Goal: Book appointment/travel/reservation

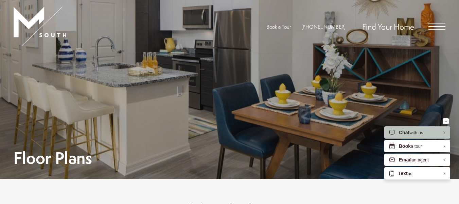
click at [432, 20] on div "Find Your Home" at bounding box center [400, 26] width 92 height 53
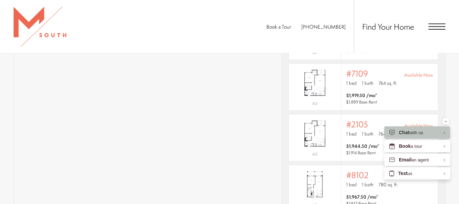
scroll to position [509, 0]
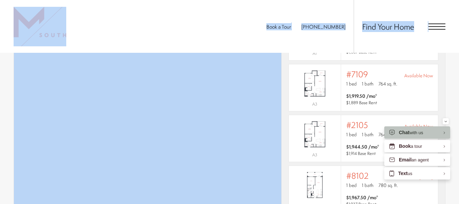
drag, startPoint x: 166, startPoint y: 47, endPoint x: 168, endPoint y: 54, distance: 7.3
click at [195, 33] on div "Book a Tour 813-570-8014 Find Your Home" at bounding box center [229, 26] width 459 height 53
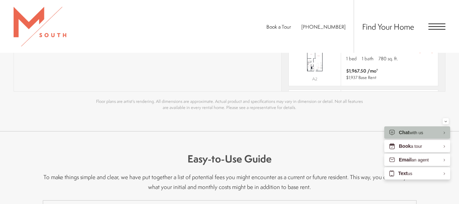
scroll to position [637, 0]
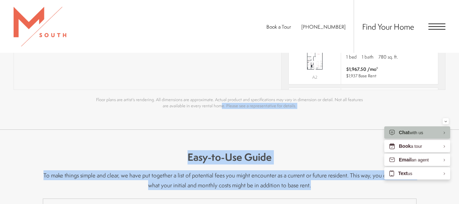
drag, startPoint x: 168, startPoint y: 107, endPoint x: 168, endPoint y: 190, distance: 83.0
click at [121, 14] on div "Book a Tour 813-570-8014 Find Your Home Home" at bounding box center [229, 198] width 459 height 1671
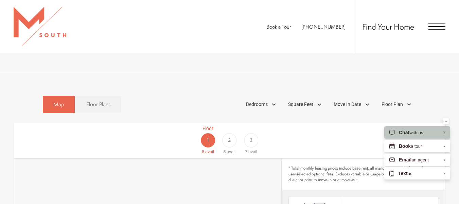
scroll to position [329, 0]
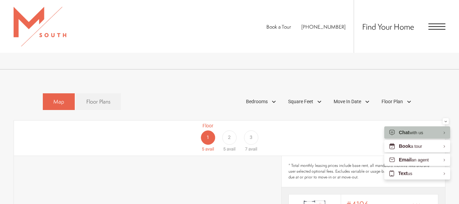
click at [208, 127] on div "Floor 1 5 avail Floor 2 5 avail Floor 3 7 avail" at bounding box center [413, 137] width 432 height 30
click at [276, 96] on div "Bedrooms" at bounding box center [262, 102] width 39 height 12
click at [236, 129] on span "2 Bedroom" at bounding box center [249, 132] width 34 height 7
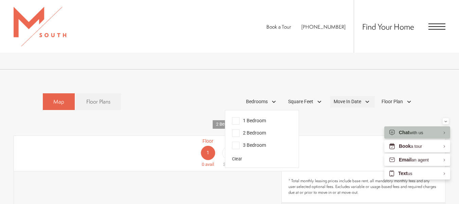
click at [367, 96] on div "Move In Date" at bounding box center [353, 102] width 45 height 12
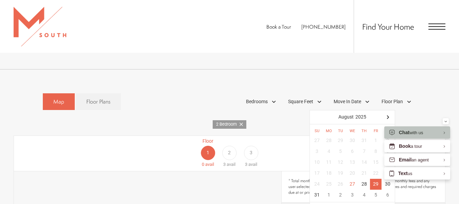
click at [377, 179] on div "29" at bounding box center [376, 184] width 12 height 11
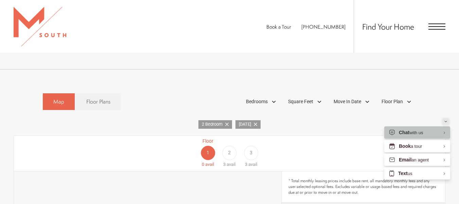
click at [447, 122] on icon "Minimize" at bounding box center [446, 121] width 3 height 2
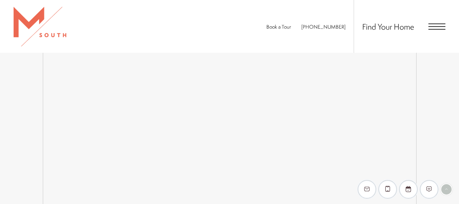
scroll to position [776, 0]
drag, startPoint x: 464, startPoint y: 107, endPoint x: 416, endPoint y: 51, distance: 74.3
click at [416, 51] on div "Find Your Home" at bounding box center [400, 26] width 92 height 53
click at [436, 23] on div "Find Your Home" at bounding box center [400, 26] width 92 height 53
click at [434, 24] on span "Open Menu" at bounding box center [437, 26] width 17 height 6
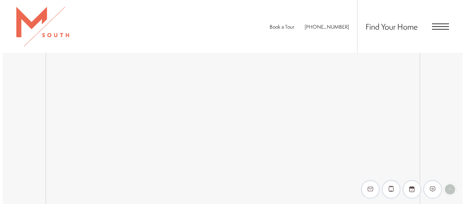
scroll to position [0, 0]
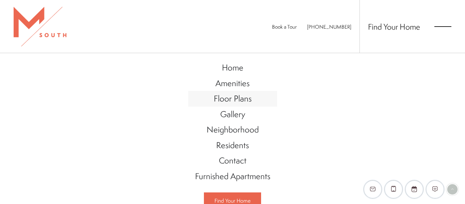
click at [224, 98] on span "Floor Plans" at bounding box center [233, 98] width 38 height 12
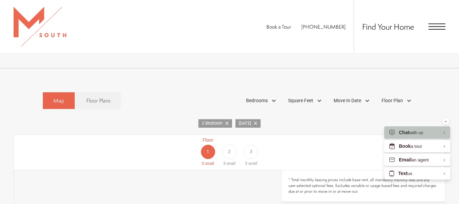
scroll to position [303, 0]
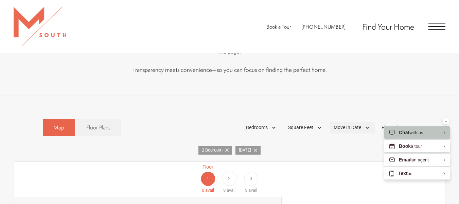
click at [369, 122] on div "Move In Date" at bounding box center [353, 128] width 45 height 12
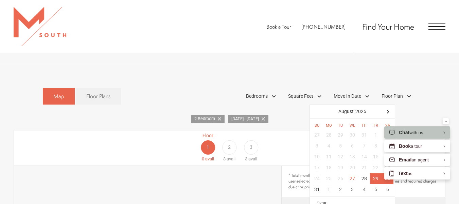
scroll to position [334, 0]
click at [315, 184] on div "31" at bounding box center [317, 189] width 12 height 11
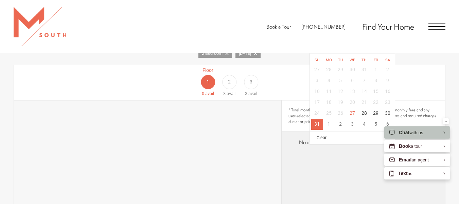
scroll to position [384, 0]
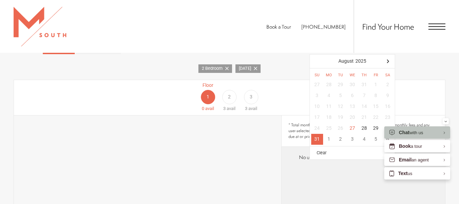
click at [257, 67] on icon at bounding box center [255, 68] width 3 height 3
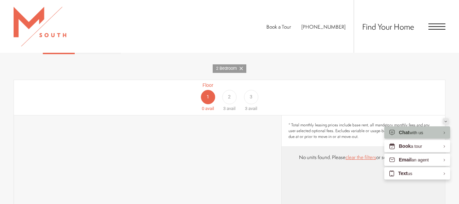
click at [444, 122] on button "Minimize" at bounding box center [446, 121] width 6 height 6
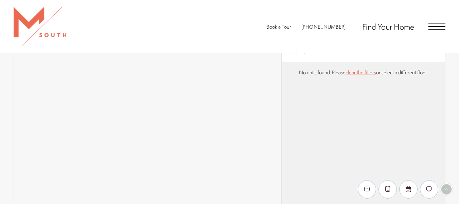
scroll to position [469, 0]
drag, startPoint x: 459, startPoint y: 75, endPoint x: 464, endPoint y: 55, distance: 21.0
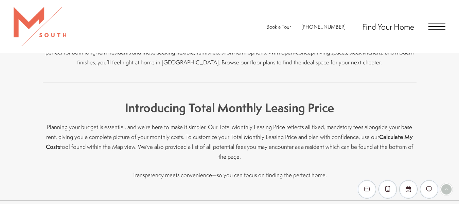
scroll to position [376, 0]
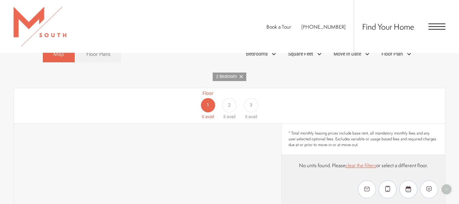
click at [229, 100] on div "2" at bounding box center [229, 105] width 14 height 14
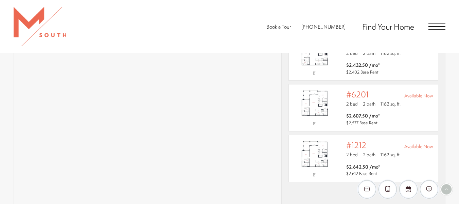
scroll to position [505, 0]
click at [435, 27] on span "Open Menu" at bounding box center [437, 26] width 17 height 6
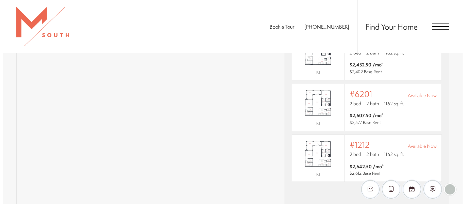
scroll to position [0, 0]
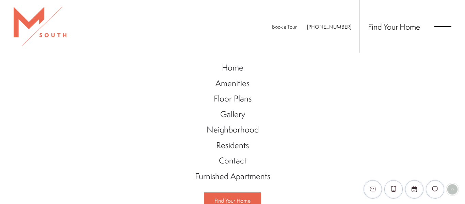
click at [435, 27] on span "Open Menu" at bounding box center [442, 26] width 17 height 6
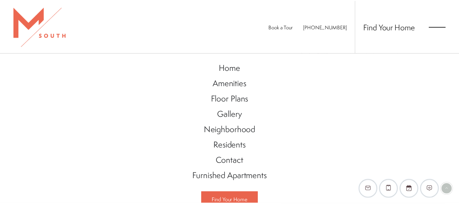
scroll to position [505, 0]
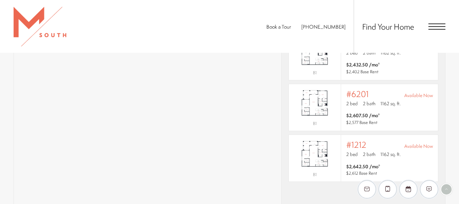
click at [435, 27] on span "Open Menu" at bounding box center [437, 26] width 17 height 6
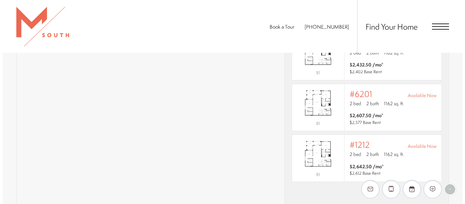
scroll to position [0, 0]
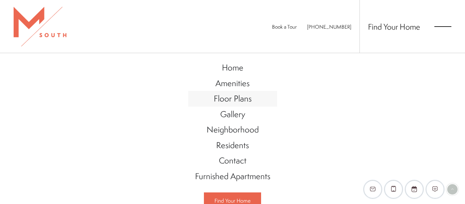
click at [225, 97] on span "Floor Plans" at bounding box center [233, 98] width 38 height 12
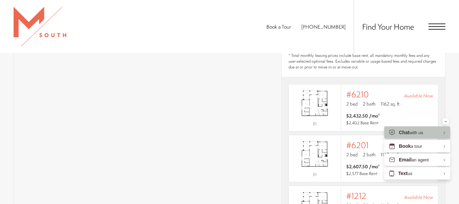
scroll to position [357, 0]
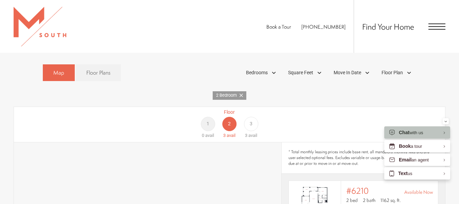
click at [210, 117] on div "1" at bounding box center [208, 124] width 14 height 14
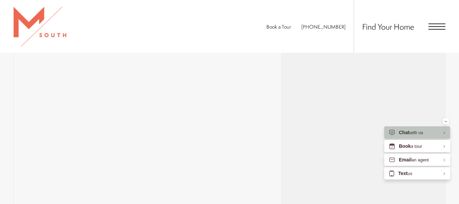
scroll to position [515, 0]
drag, startPoint x: 210, startPoint y: 115, endPoint x: 299, endPoint y: 139, distance: 91.7
click at [299, 139] on div "* Total monthly leasing prices include base rent, all mandatory monthly fees an…" at bounding box center [364, 106] width 164 height 242
